Goal: Information Seeking & Learning: Learn about a topic

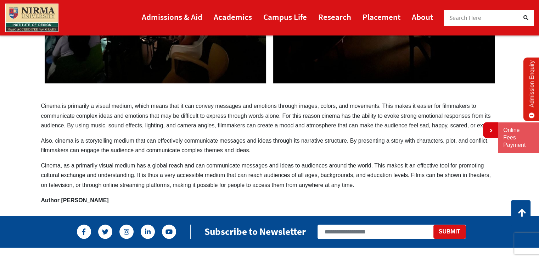
scroll to position [185, 0]
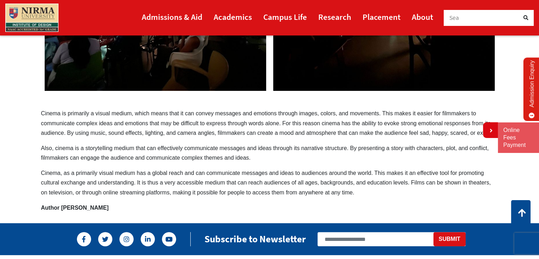
drag, startPoint x: 34, startPoint y: 112, endPoint x: 41, endPoint y: 112, distance: 7.5
click at [41, 112] on section "Cinema – a powerful tool of communication Cinema is primarily a visual medium, …" at bounding box center [269, 47] width 539 height 331
drag, startPoint x: 41, startPoint y: 112, endPoint x: 96, endPoint y: 122, distance: 55.1
click at [96, 122] on p "Cinema is primarily a visual medium, which means that it can convey messages an…" at bounding box center [269, 122] width 457 height 29
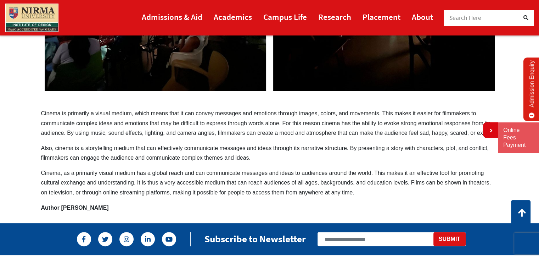
drag, startPoint x: 37, startPoint y: 113, endPoint x: 86, endPoint y: 123, distance: 50.7
click at [86, 123] on div "Cinema – a powerful tool of communication Cinema is primarily a visual medium, …" at bounding box center [270, 47] width 468 height 331
click at [86, 123] on p "Cinema is primarily a visual medium, which means that it can convey messages an…" at bounding box center [269, 122] width 457 height 29
drag, startPoint x: 86, startPoint y: 123, endPoint x: 98, endPoint y: 151, distance: 30.2
click at [98, 151] on div "Cinema – a powerful tool of communication Cinema is primarily a visual medium, …" at bounding box center [270, 47] width 468 height 331
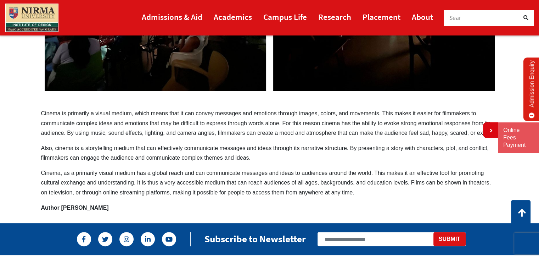
drag, startPoint x: 98, startPoint y: 151, endPoint x: 106, endPoint y: 189, distance: 38.5
click at [106, 189] on div "Cinema – a powerful tool of communication Cinema is primarily a visual medium, …" at bounding box center [270, 47] width 468 height 331
drag, startPoint x: 106, startPoint y: 189, endPoint x: 68, endPoint y: 151, distance: 54.1
click at [68, 151] on div "Cinema – a powerful tool of communication Cinema is primarily a visual medium, …" at bounding box center [270, 47] width 468 height 331
click at [69, 151] on p "Also, cinema is a storytelling medium that can effectively communicate messages…" at bounding box center [269, 152] width 457 height 19
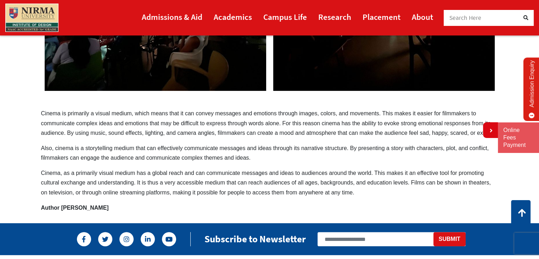
drag, startPoint x: 69, startPoint y: 151, endPoint x: 213, endPoint y: 134, distance: 145.2
click at [213, 134] on div "Cinema – a powerful tool of communication Cinema is primarily a visual medium, …" at bounding box center [270, 47] width 468 height 331
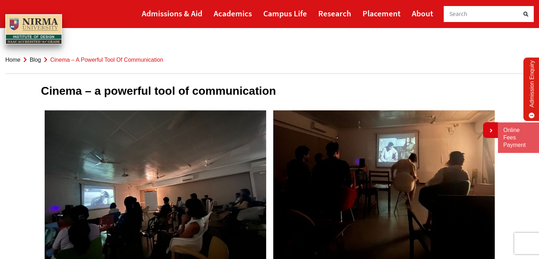
drag, startPoint x: 40, startPoint y: 91, endPoint x: 200, endPoint y: 162, distance: 175.2
click at [200, 162] on div "Cinema – a powerful tool of communication Cinema is primarily a visual medium, …" at bounding box center [270, 232] width 468 height 331
click at [200, 162] on img at bounding box center [155, 193] width 229 height 173
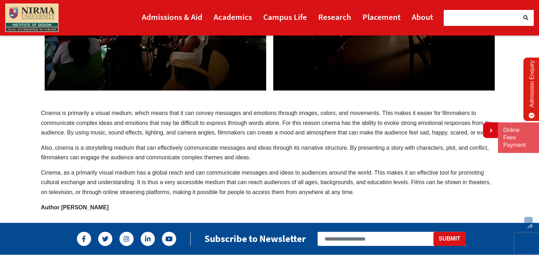
scroll to position [191, 0]
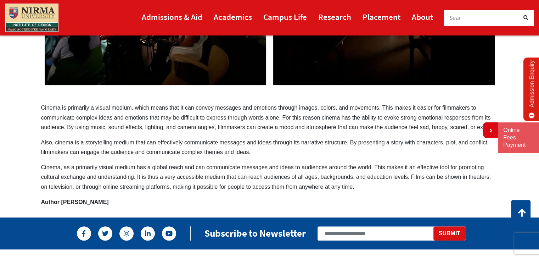
drag, startPoint x: 77, startPoint y: 114, endPoint x: 236, endPoint y: 149, distance: 163.4
click at [236, 149] on div "Cinema – a powerful tool of communication Cinema is primarily a visual medium, …" at bounding box center [270, 41] width 468 height 331
drag, startPoint x: 236, startPoint y: 149, endPoint x: 118, endPoint y: 119, distance: 121.7
click at [118, 119] on div "Cinema – a powerful tool of communication Cinema is primarily a visual medium, …" at bounding box center [270, 41] width 468 height 331
click at [118, 119] on p "Cinema is primarily a visual medium, which means that it can convey messages an…" at bounding box center [269, 117] width 457 height 29
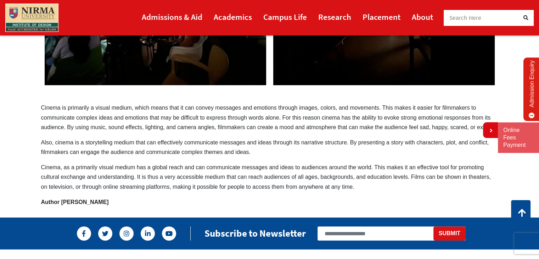
click at [118, 119] on p "Cinema is primarily a visual medium, which means that it can convey messages an…" at bounding box center [269, 117] width 457 height 29
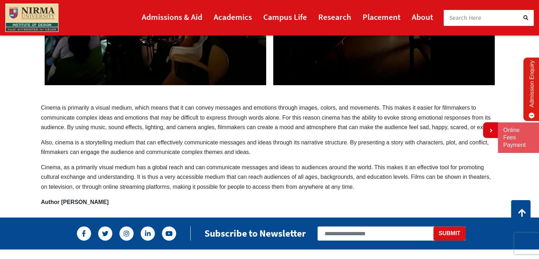
click at [118, 119] on p "Cinema is primarily a visual medium, which means that it can convey messages an…" at bounding box center [269, 117] width 457 height 29
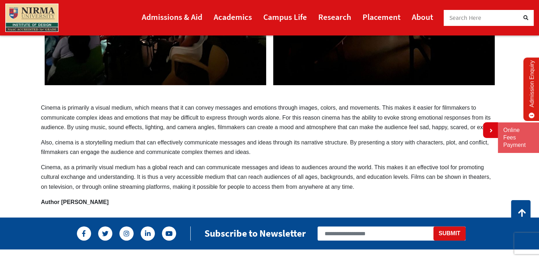
click at [118, 119] on p "Cinema is primarily a visual medium, which means that it can convey messages an…" at bounding box center [269, 117] width 457 height 29
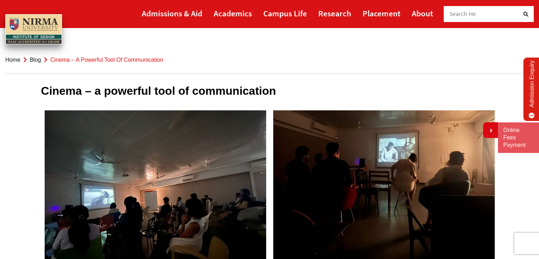
drag, startPoint x: 41, startPoint y: 89, endPoint x: 146, endPoint y: 93, distance: 105.3
click at [146, 93] on h1 "Cinema – a powerful tool of communication" at bounding box center [269, 90] width 457 height 13
drag, startPoint x: 48, startPoint y: 95, endPoint x: 220, endPoint y: 87, distance: 171.7
click at [220, 87] on h1 "Cinema – a powerful tool of communication" at bounding box center [269, 90] width 457 height 13
drag, startPoint x: 220, startPoint y: 87, endPoint x: 128, endPoint y: 79, distance: 92.2
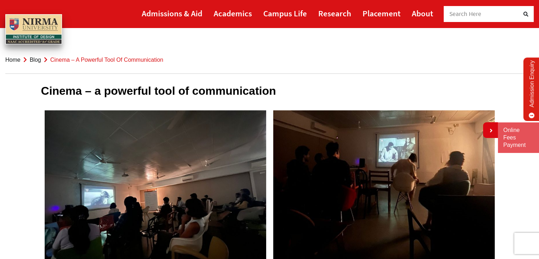
click at [128, 79] on div "Cinema – a powerful tool of communication Cinema is primarily a visual medium, …" at bounding box center [270, 232] width 468 height 331
